Goal: Task Accomplishment & Management: Use online tool/utility

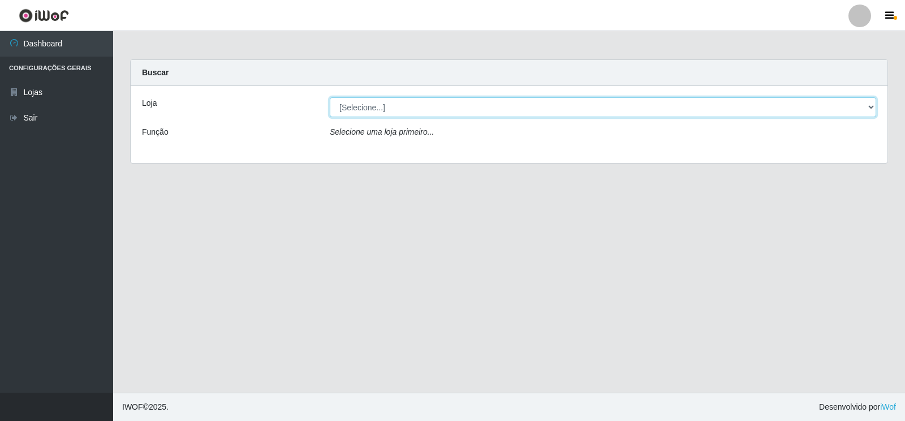
click at [870, 106] on select "[Selecione...] Atacado Vem - [STREET_ADDRESS]" at bounding box center [603, 107] width 546 height 20
select select "455"
click at [330, 97] on select "[Selecione...] Atacado Vem - [STREET_ADDRESS]" at bounding box center [603, 107] width 546 height 20
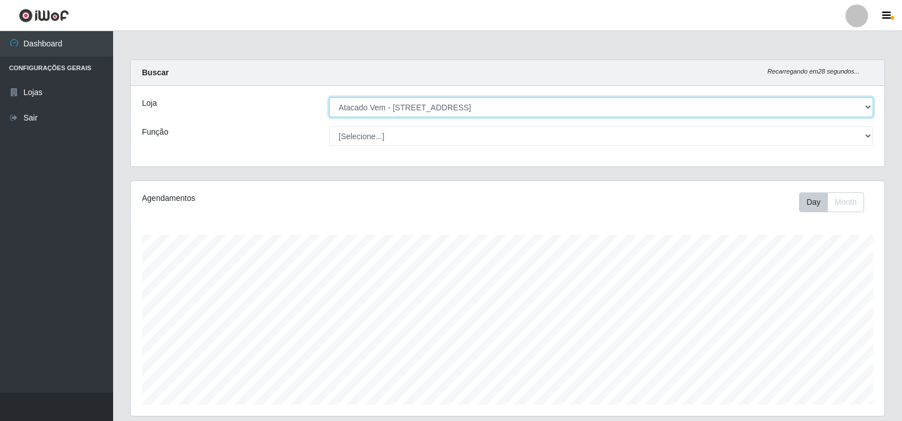
scroll to position [235, 754]
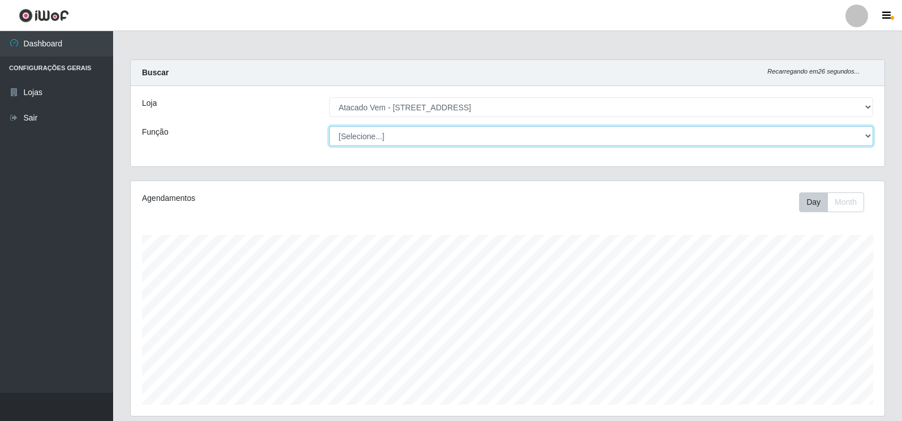
click at [867, 135] on select "[Selecione...] Carregador e Descarregador de Caminhão Carregador e Descarregado…" at bounding box center [601, 136] width 544 height 20
select select "82"
click at [329, 126] on select "[Selecione...] Carregador e Descarregador de Caminhão Carregador e Descarregado…" at bounding box center [601, 136] width 544 height 20
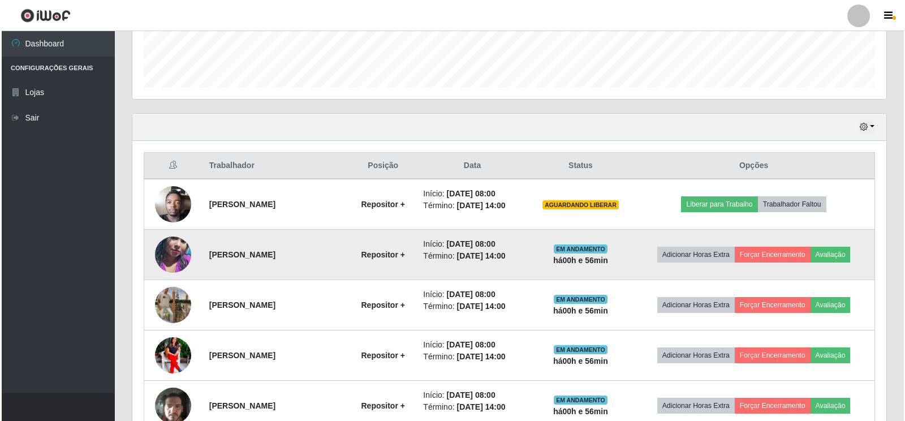
scroll to position [339, 0]
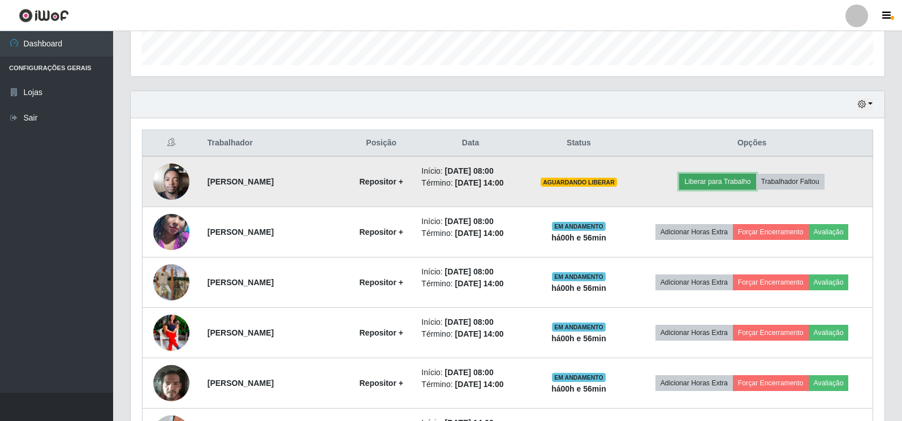
click at [721, 184] on button "Liberar para Trabalho" at bounding box center [717, 182] width 76 height 16
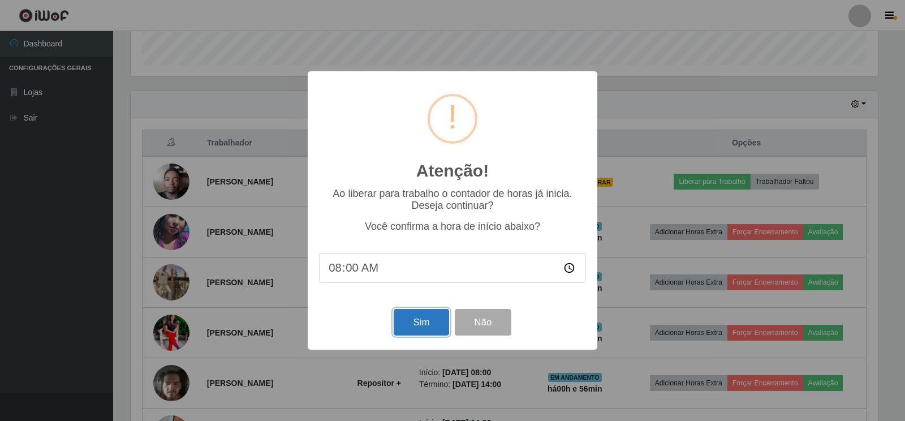
click at [424, 327] on button "Sim" at bounding box center [421, 322] width 55 height 27
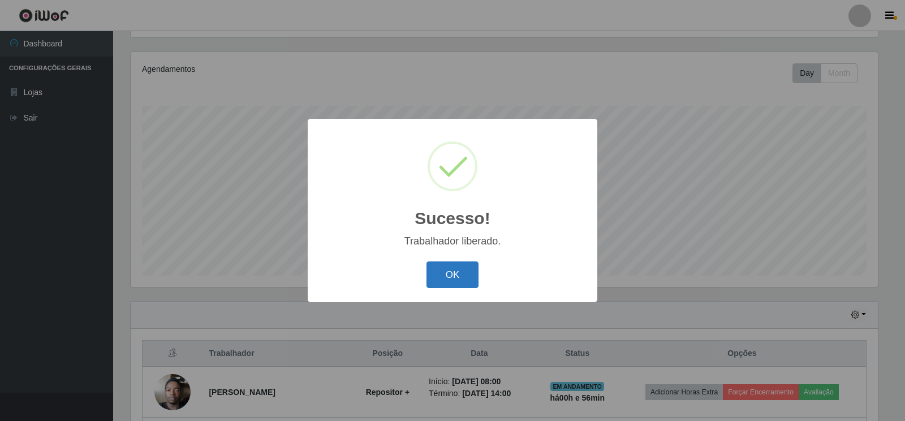
click at [451, 272] on button "OK" at bounding box center [452, 274] width 53 height 27
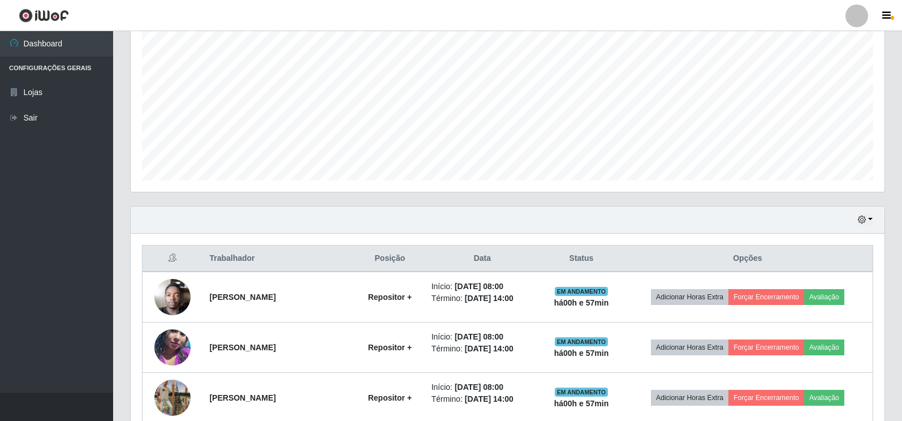
scroll to position [185, 0]
